Goal: Task Accomplishment & Management: Manage account settings

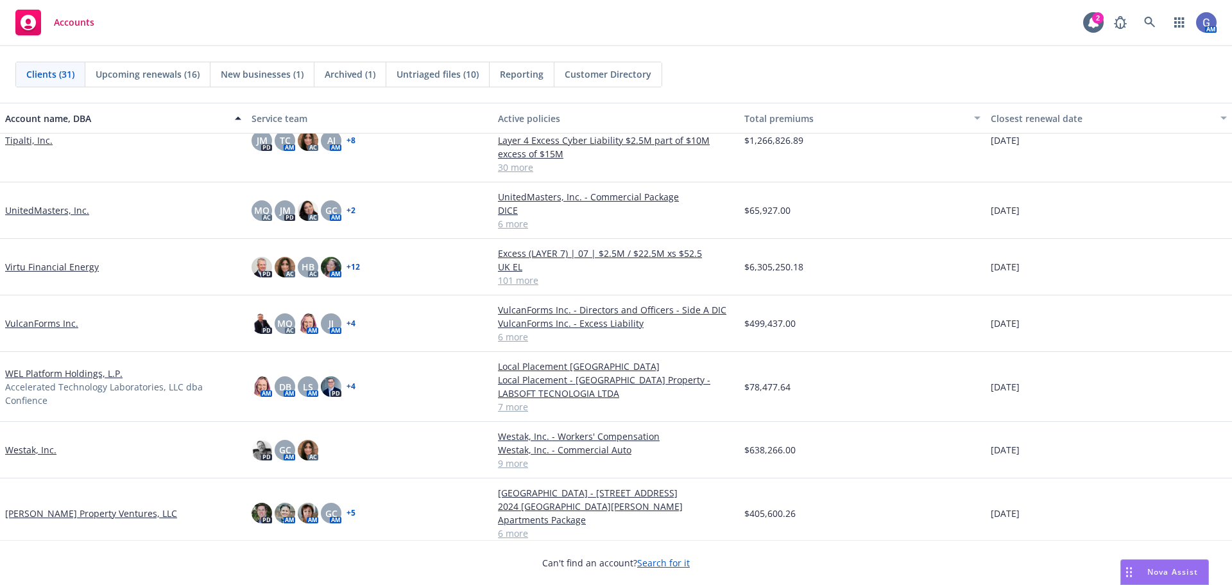
scroll to position [1261, 0]
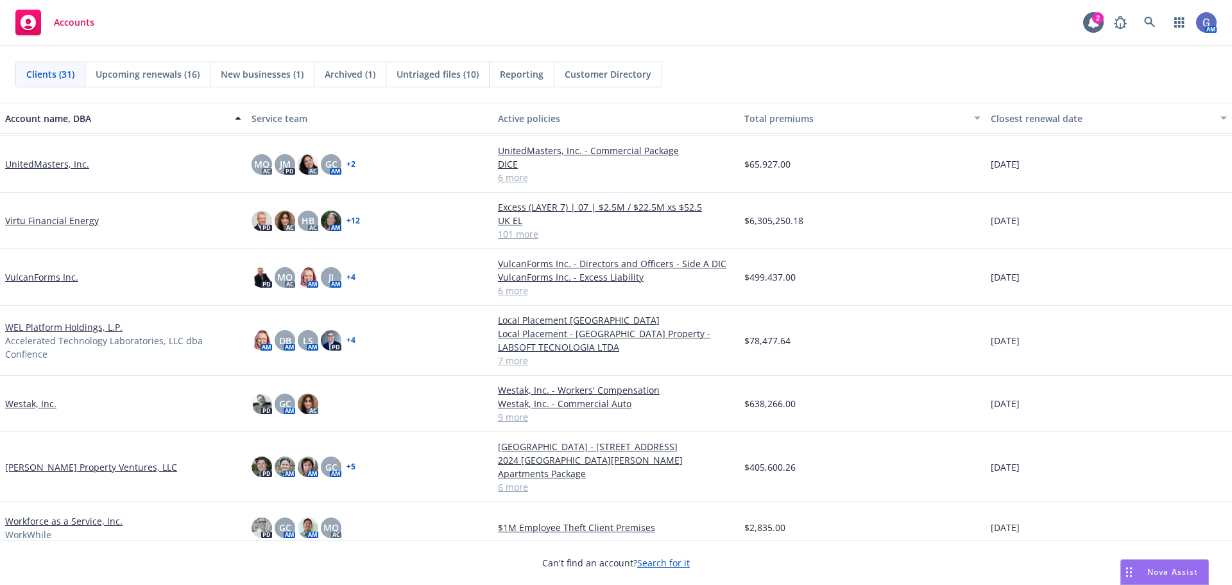
click at [53, 276] on link "VulcanForms Inc." at bounding box center [41, 276] width 73 height 13
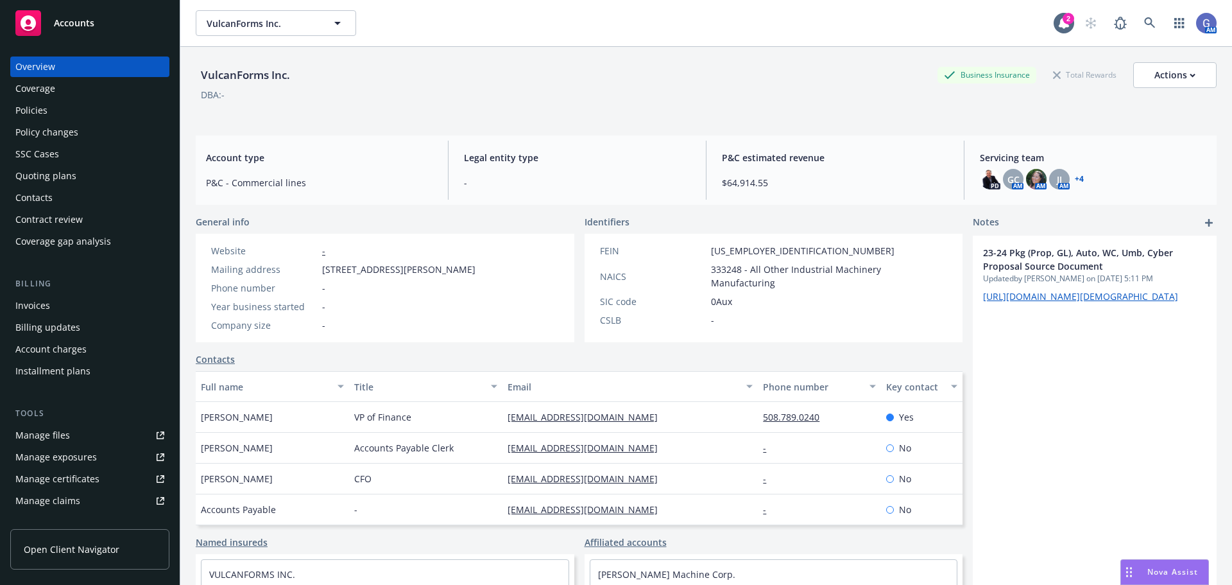
click at [39, 169] on div "Quoting plans" at bounding box center [45, 176] width 61 height 21
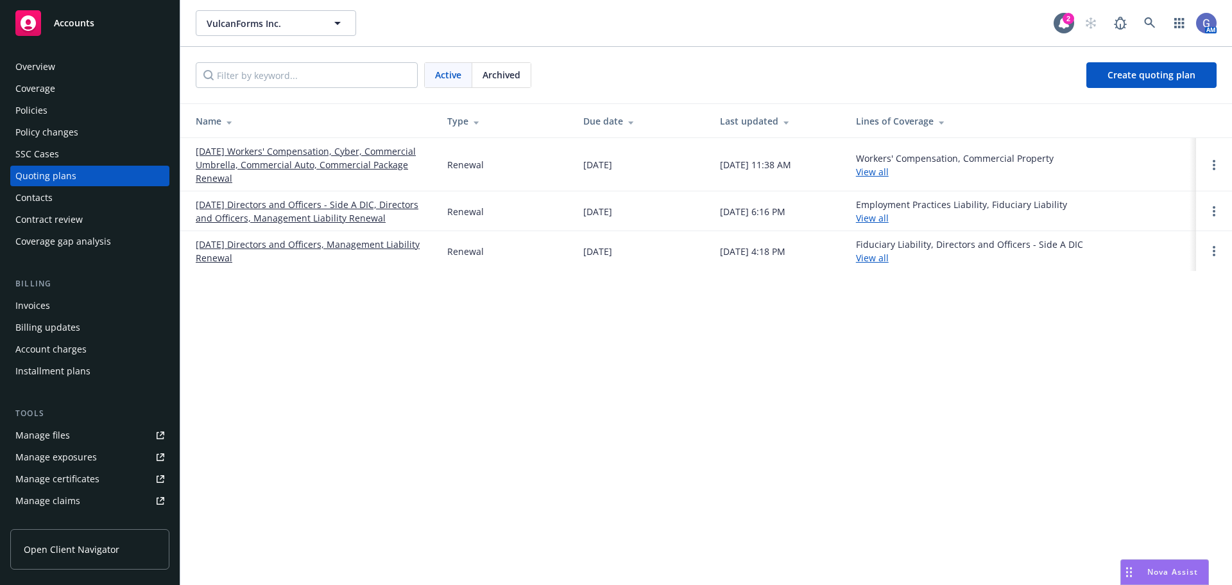
click at [358, 153] on link "[DATE] Workers' Compensation, Cyber, Commercial Umbrella, Commercial Auto, Comm…" at bounding box center [311, 164] width 231 height 40
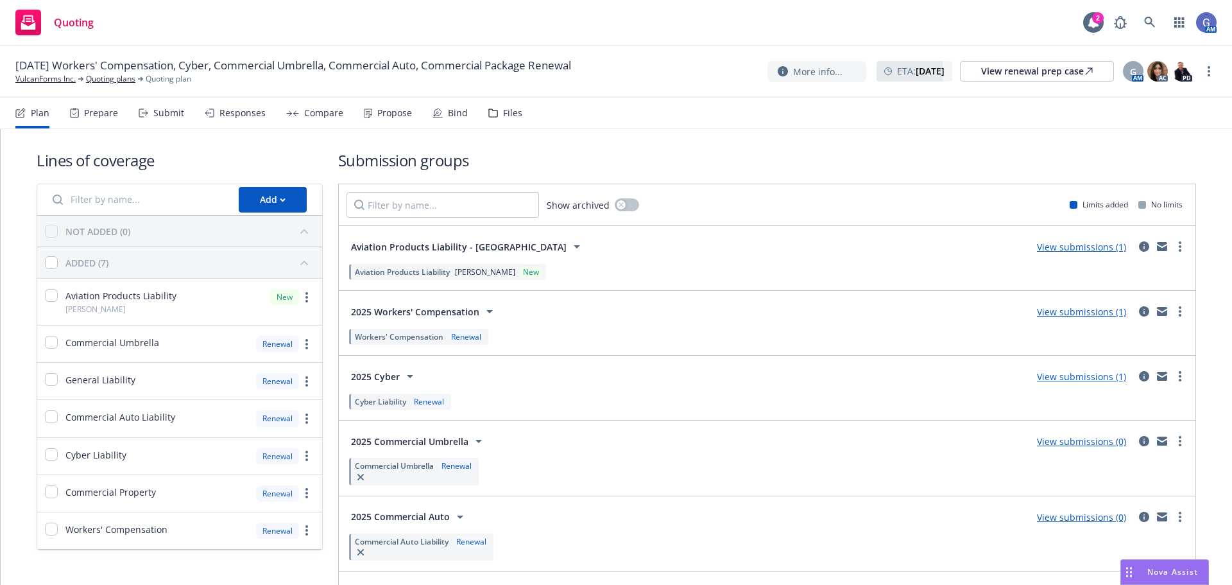
click at [1095, 376] on link "View submissions (1)" at bounding box center [1081, 376] width 89 height 12
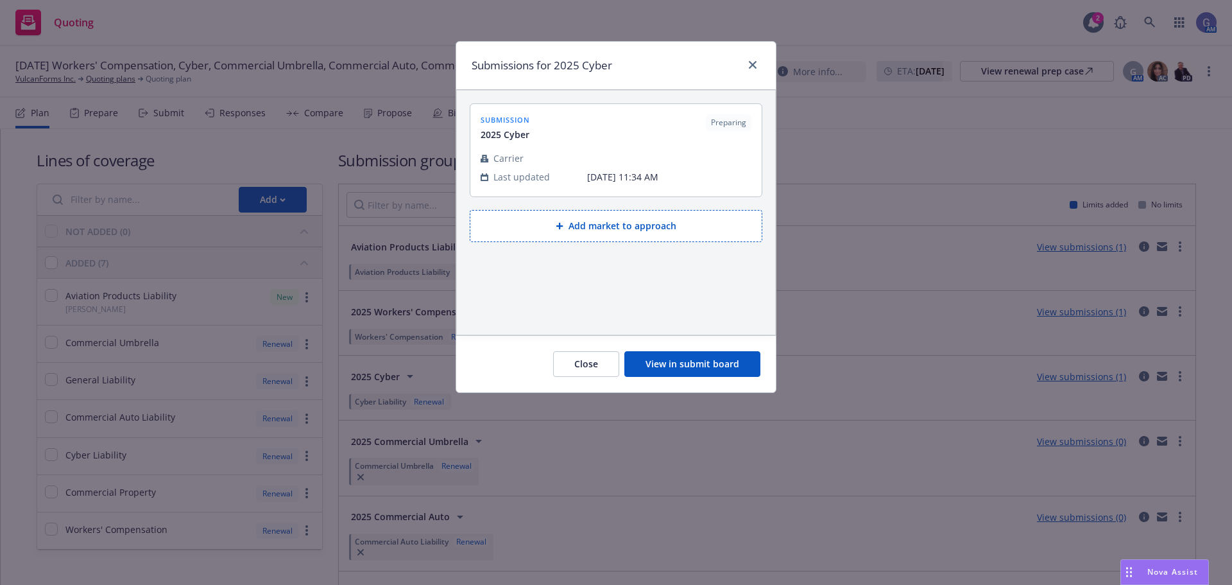
click at [712, 357] on button "View in submit board" at bounding box center [692, 364] width 136 height 26
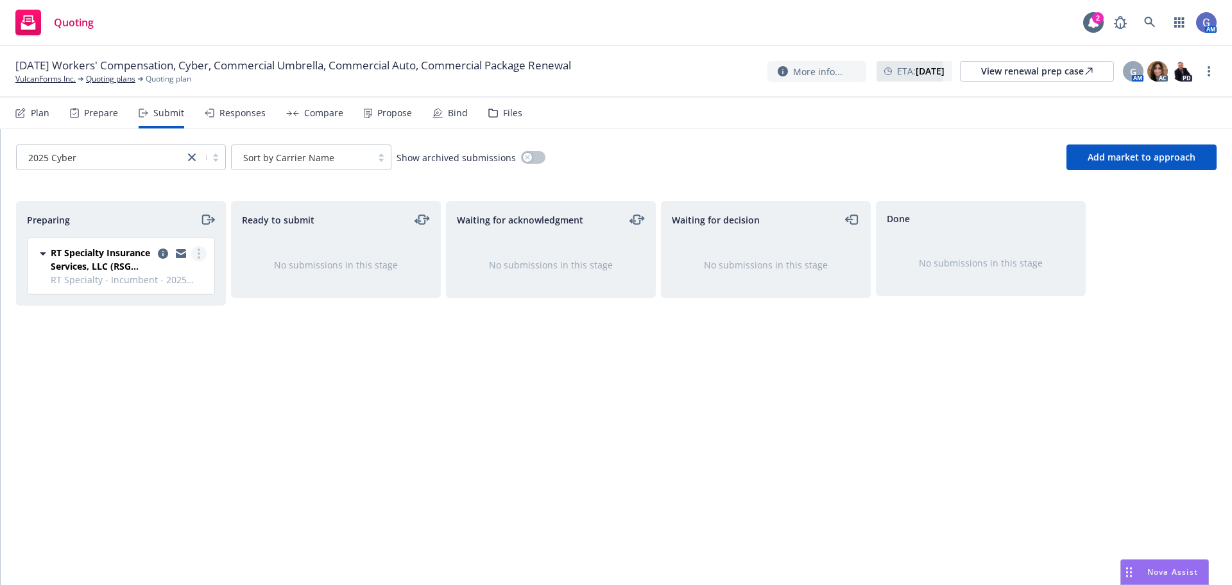
click at [198, 253] on circle "more" at bounding box center [199, 253] width 3 height 3
click at [159, 253] on icon "copy logging email" at bounding box center [163, 253] width 10 height 10
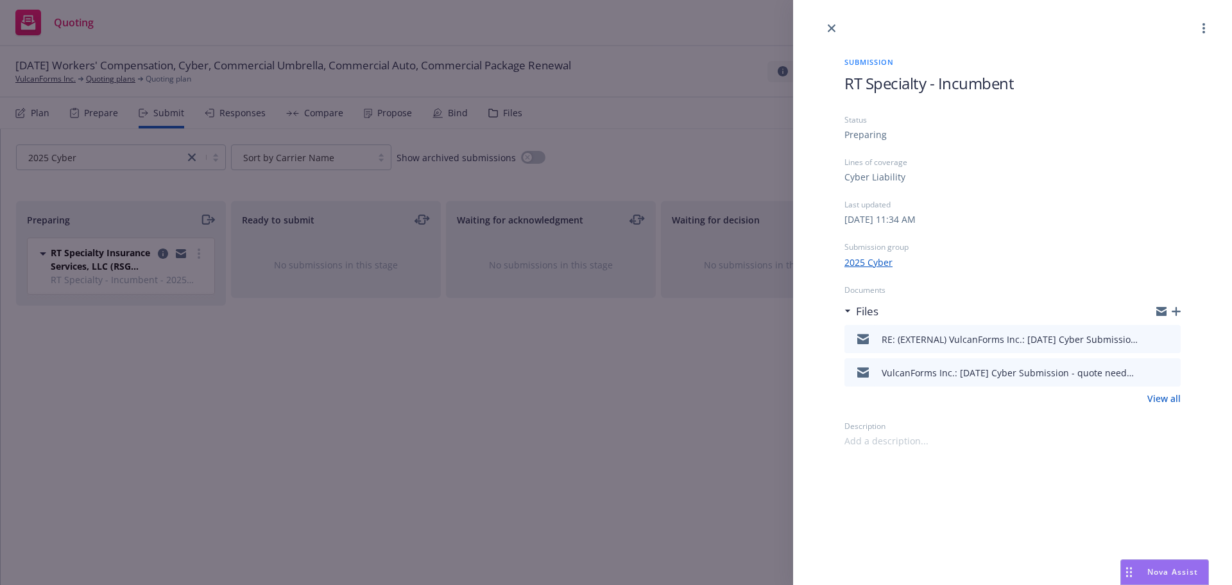
click at [1166, 397] on link "View all" at bounding box center [1163, 397] width 33 height 13
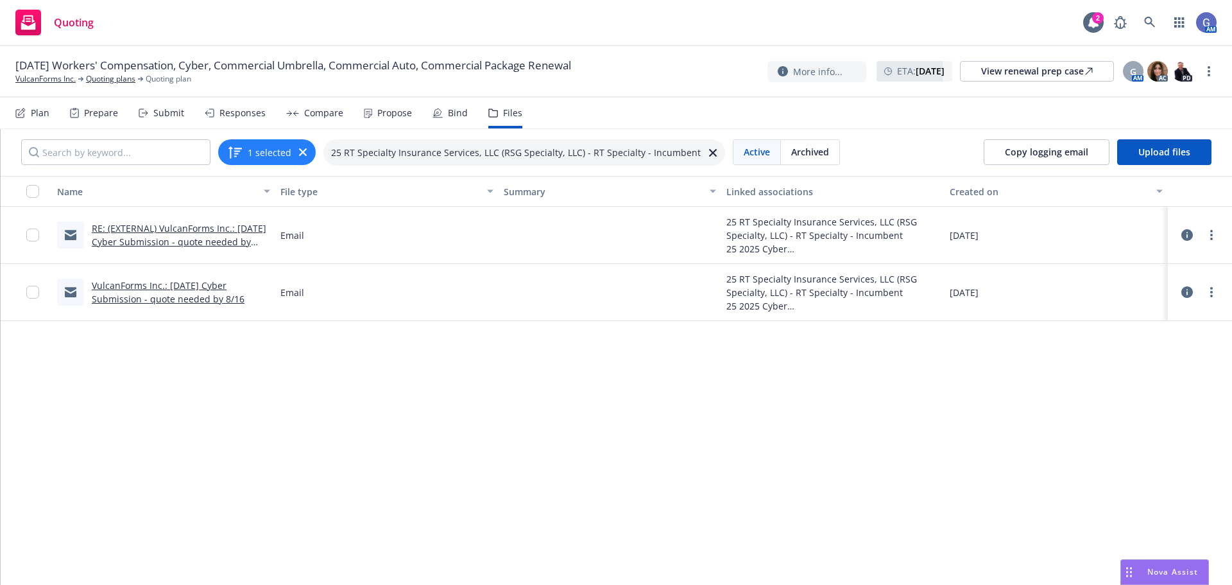
click at [183, 238] on link "RE: (EXTERNAL) VulcanForms Inc.: [DATE] Cyber Submission - quote needed by 8/16" at bounding box center [179, 241] width 175 height 39
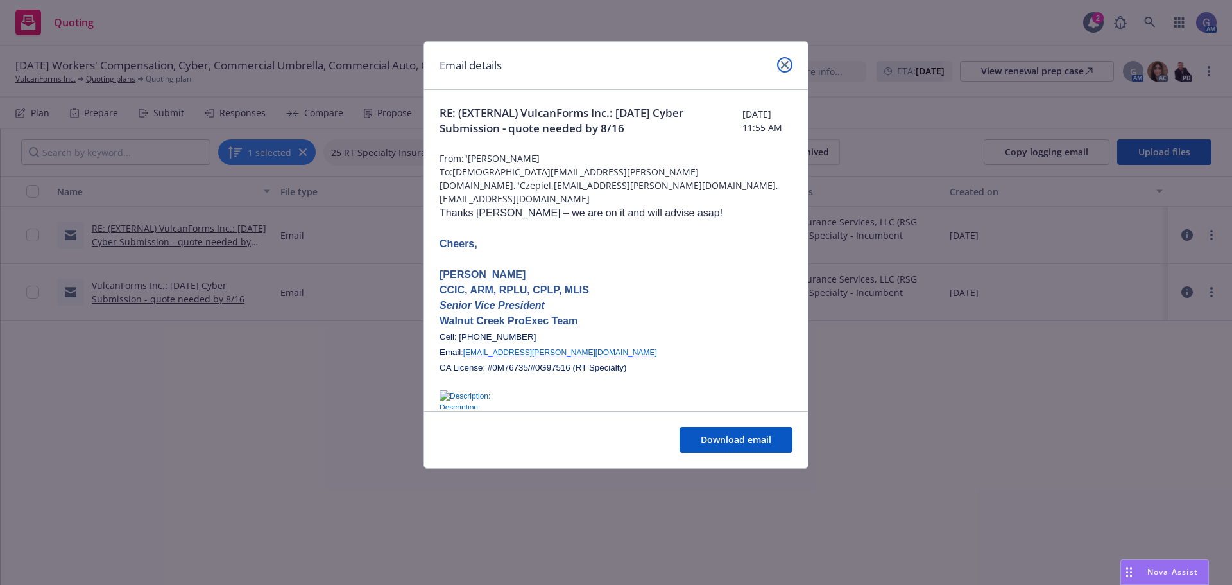
click at [785, 66] on icon "close" at bounding box center [785, 65] width 8 height 8
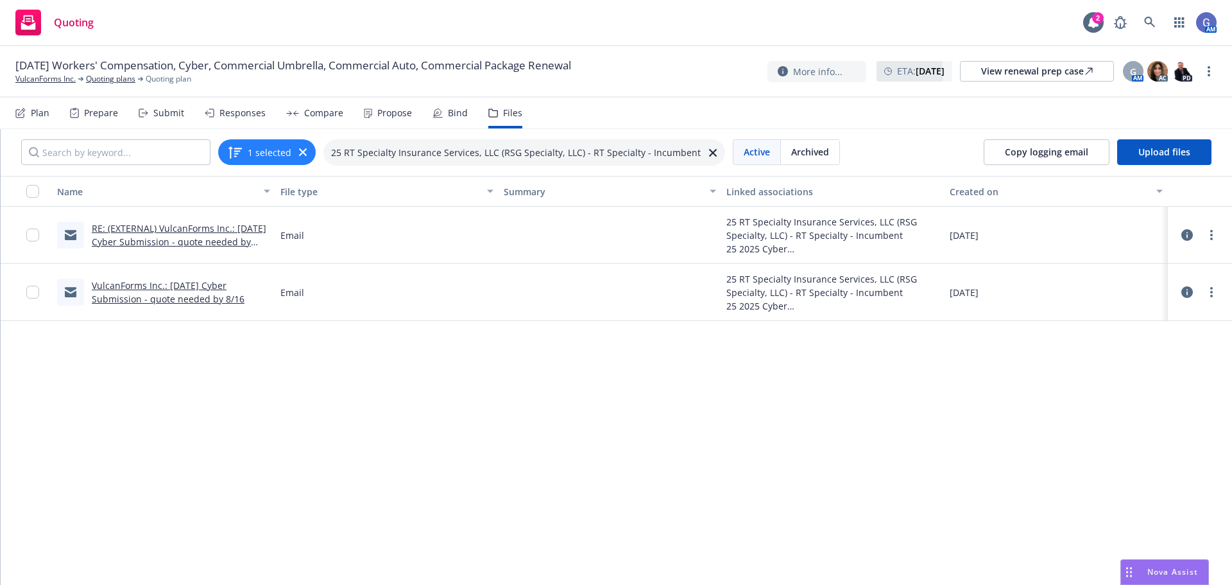
click at [96, 108] on div "Prepare" at bounding box center [101, 113] width 34 height 10
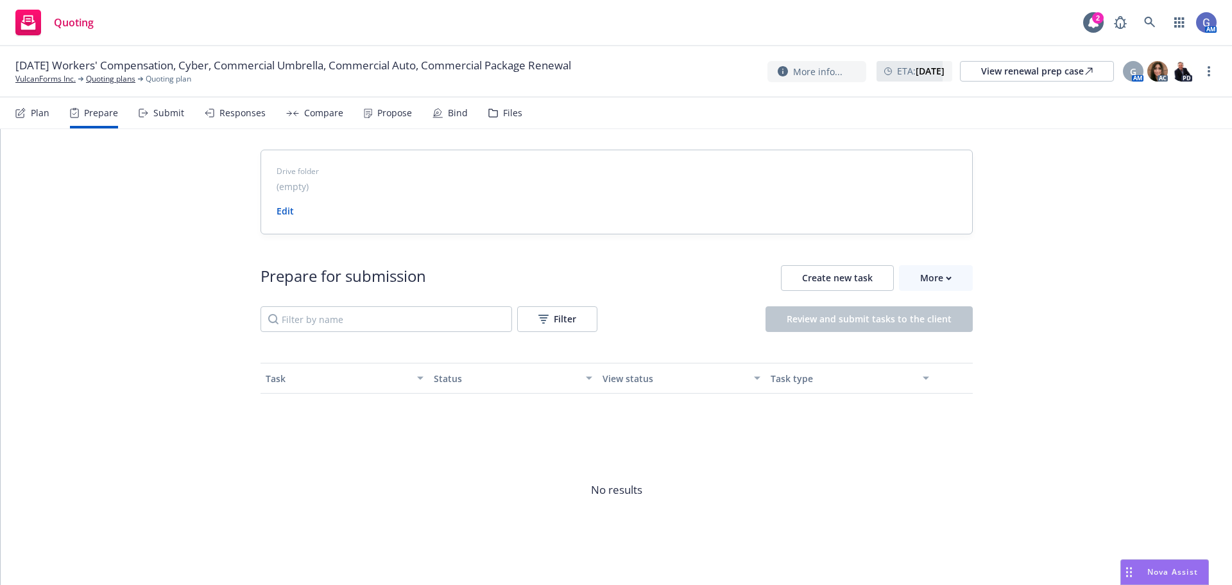
click at [155, 110] on div "Submit" at bounding box center [168, 113] width 31 height 10
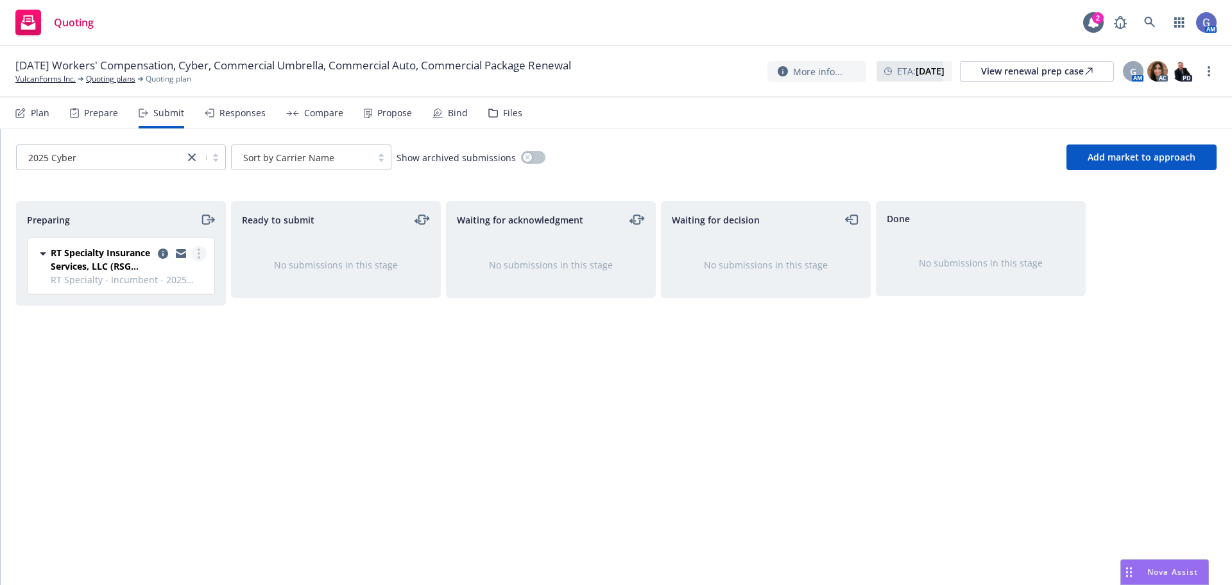
click at [200, 253] on circle "more" at bounding box center [199, 253] width 3 height 3
click at [164, 438] on span "Copy logging email" at bounding box center [134, 433] width 112 height 12
